Goal: Obtain resource: Obtain resource

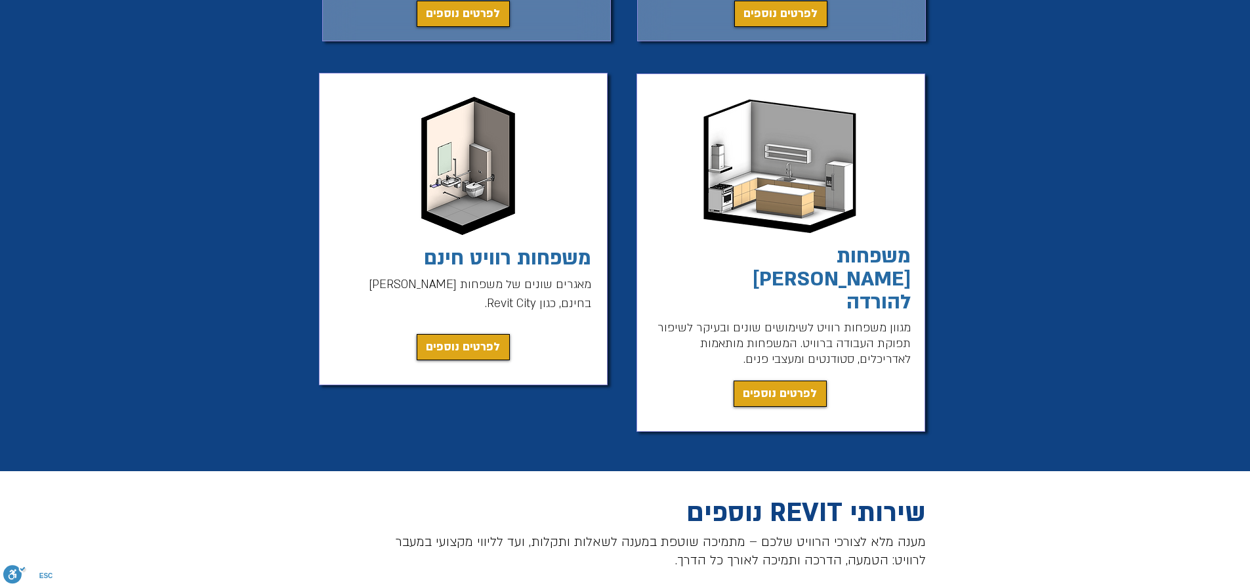
scroll to position [994, 0]
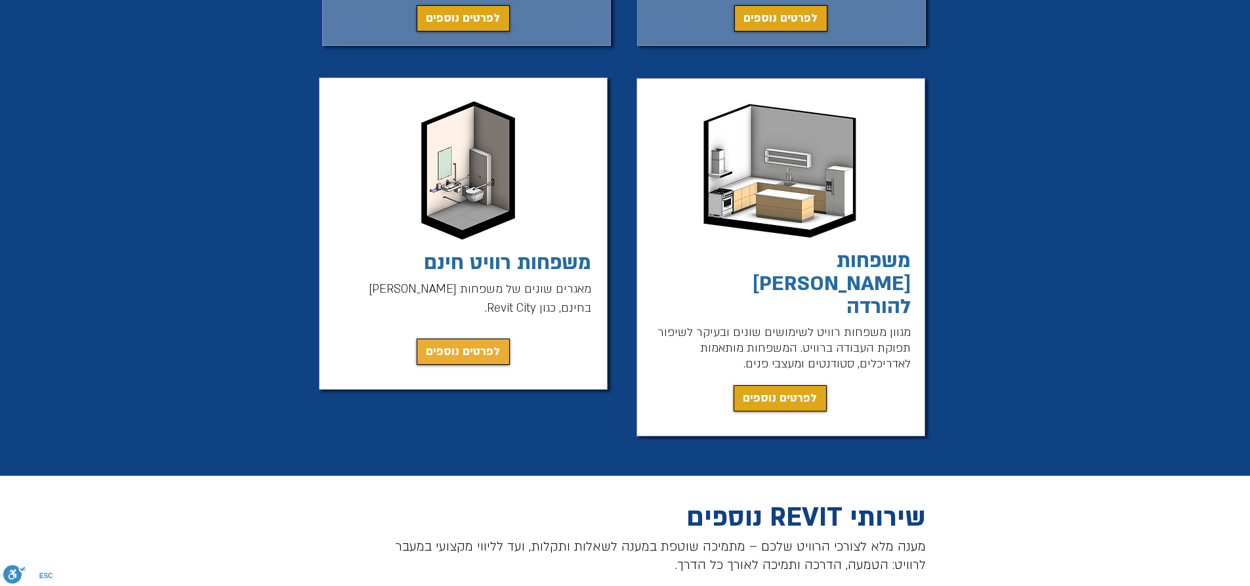
click at [451, 354] on span "לפרטים נוספים" at bounding box center [463, 352] width 74 height 18
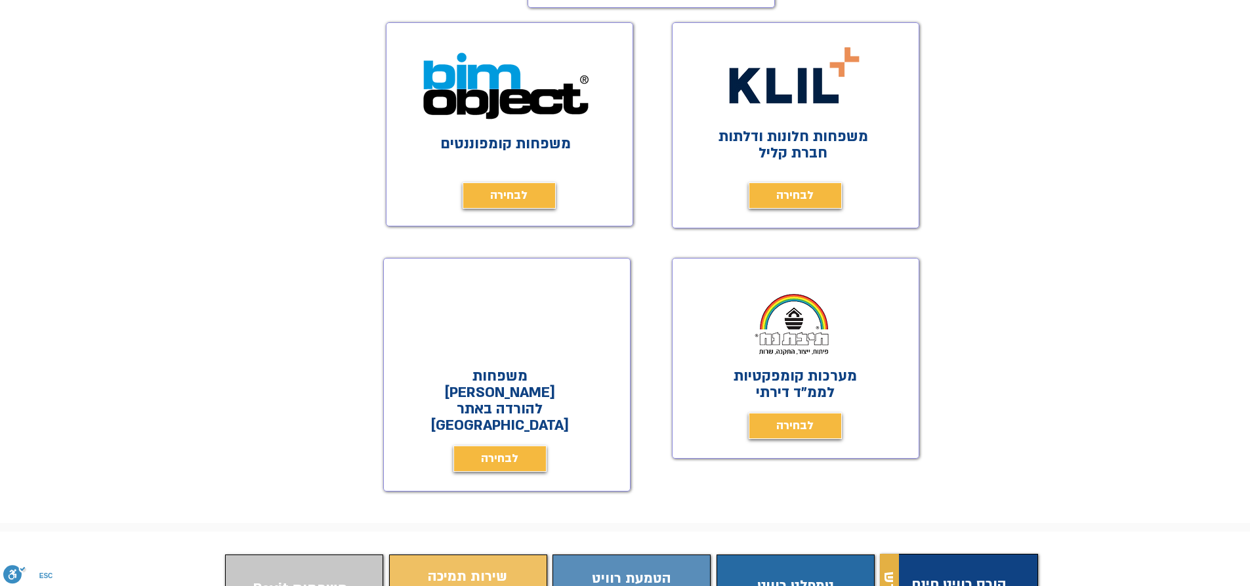
scroll to position [544, 0]
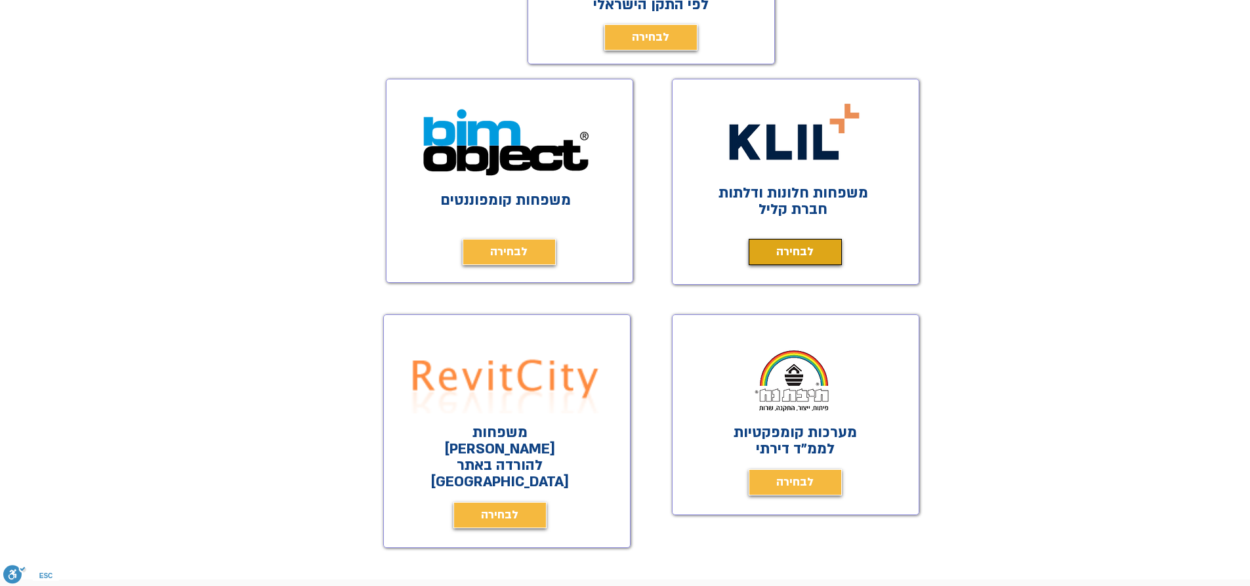
click at [799, 256] on span "לבחירה" at bounding box center [795, 252] width 37 height 18
click at [498, 506] on span "לבחירה" at bounding box center [499, 515] width 37 height 18
click at [519, 242] on link "לבחירה" at bounding box center [509, 252] width 93 height 26
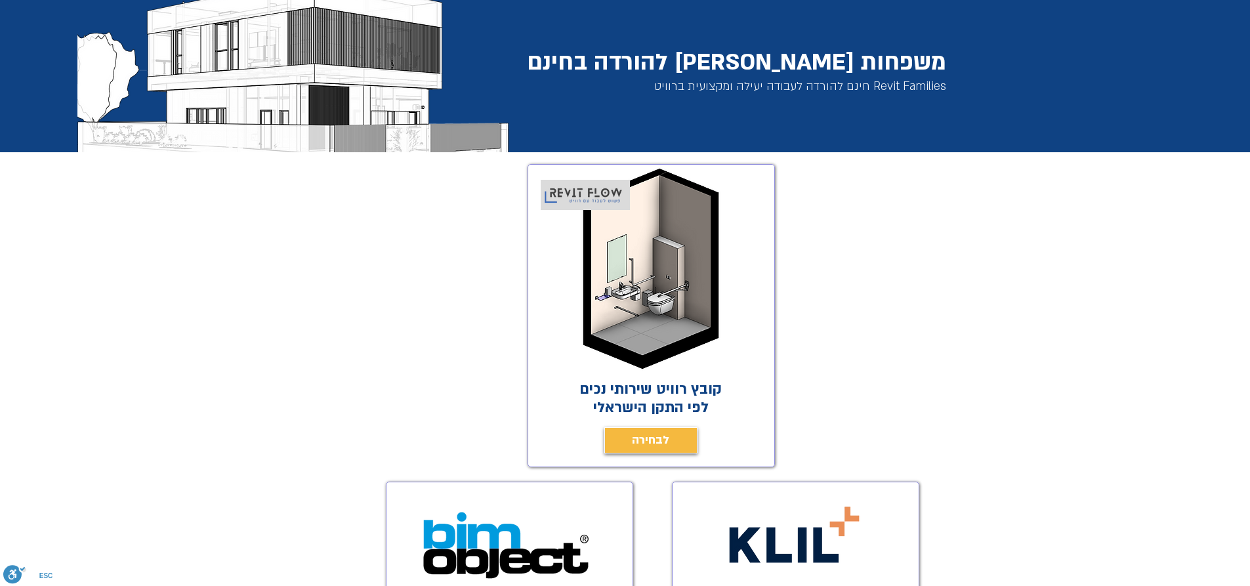
scroll to position [139, 0]
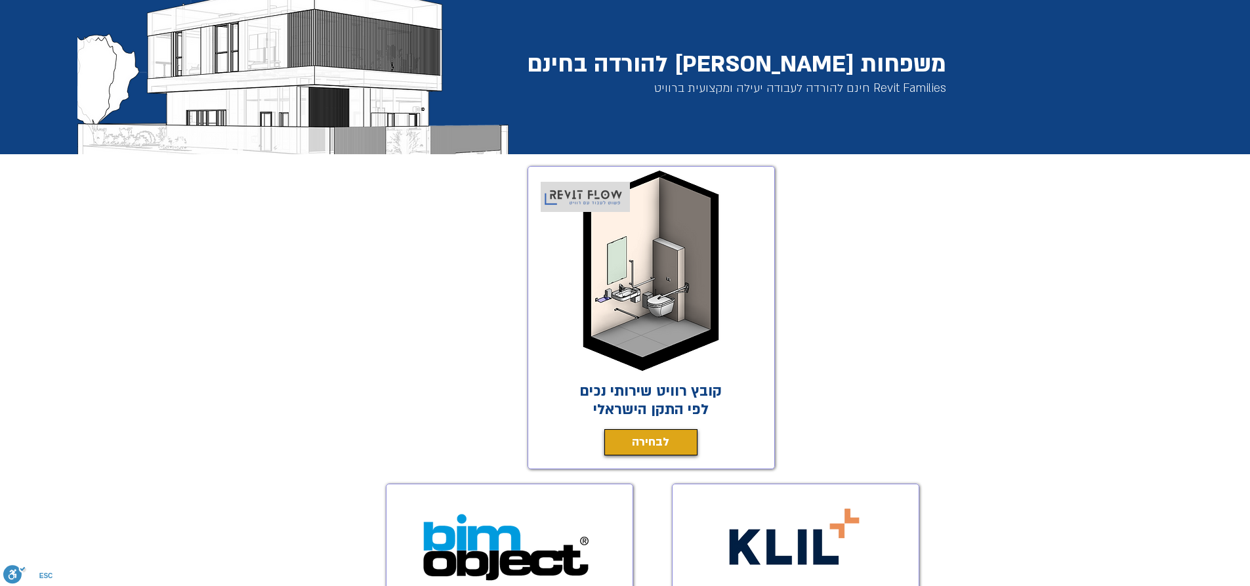
click at [629, 442] on link "לבחירה" at bounding box center [651, 442] width 93 height 26
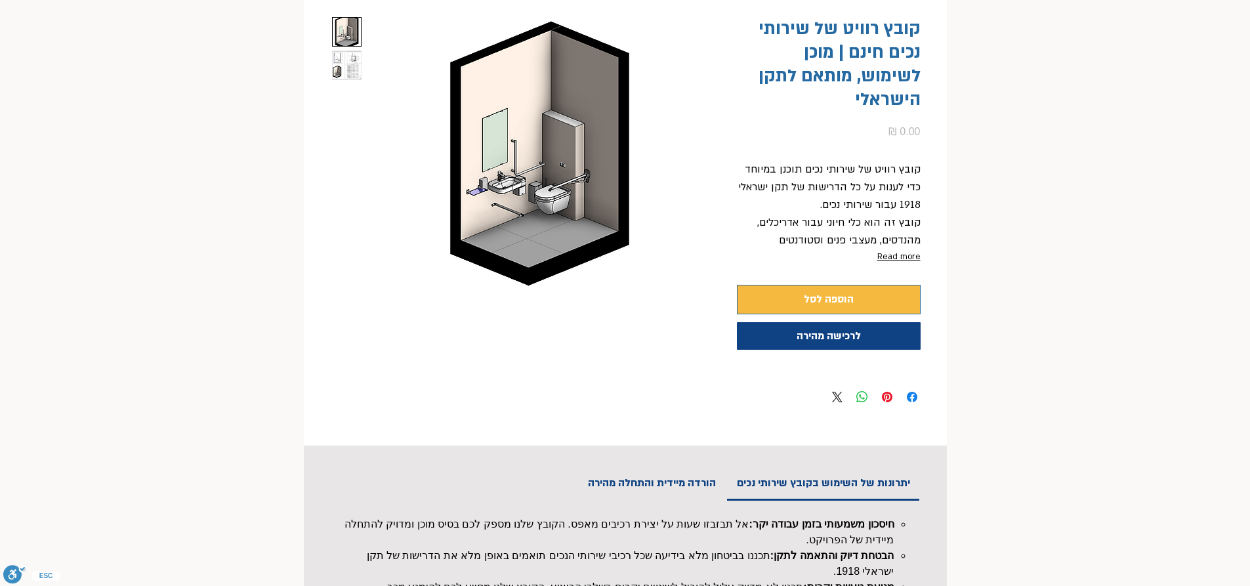
scroll to position [178, 0]
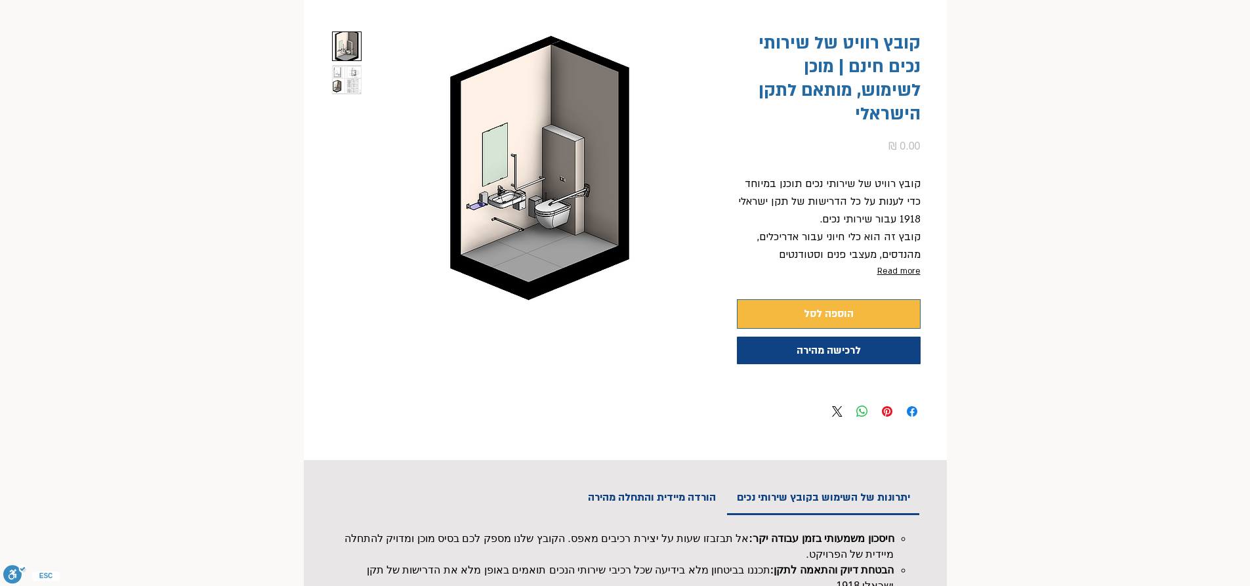
click at [350, 75] on img "2 / 2" at bounding box center [347, 80] width 28 height 28
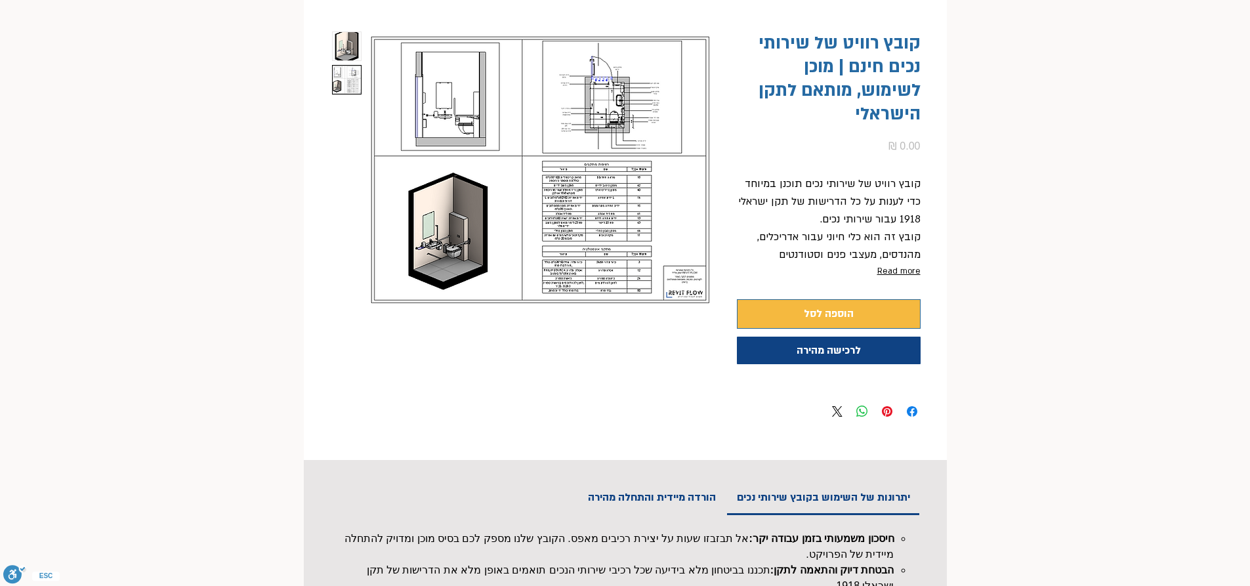
click at [605, 75] on img "main content" at bounding box center [540, 170] width 341 height 276
click at [499, 182] on img "main content" at bounding box center [540, 170] width 341 height 276
